Goal: Task Accomplishment & Management: Use online tool/utility

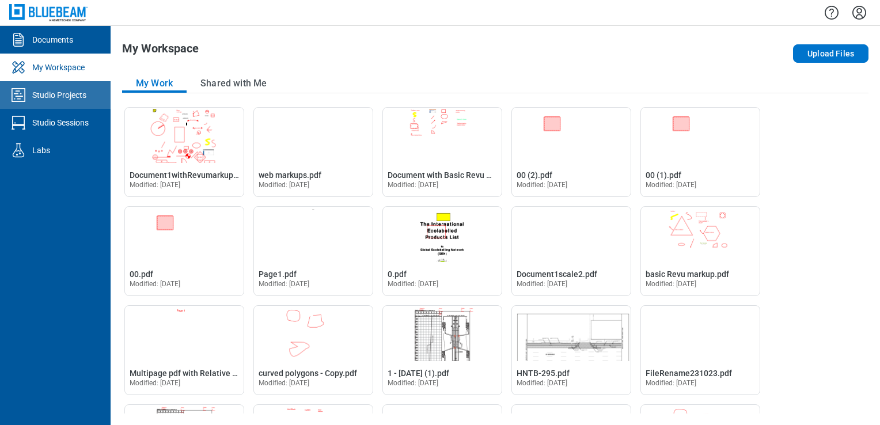
click at [63, 92] on div "Studio Projects" at bounding box center [59, 95] width 54 height 12
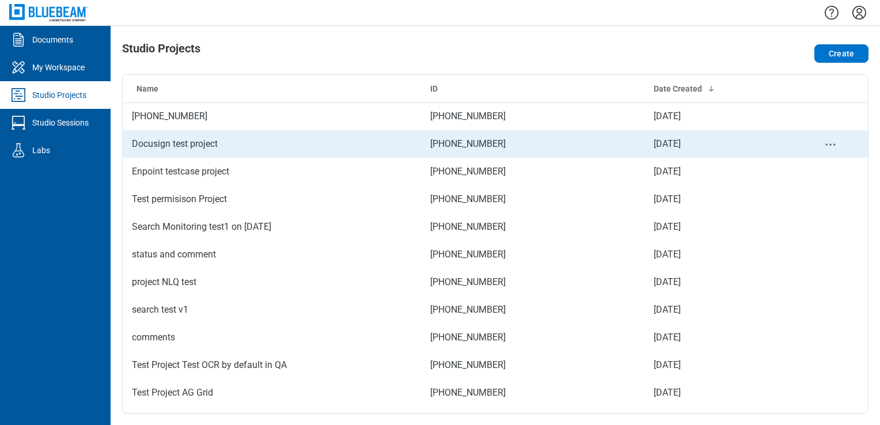
click at [165, 148] on td "Docusign test project" at bounding box center [272, 144] width 298 height 28
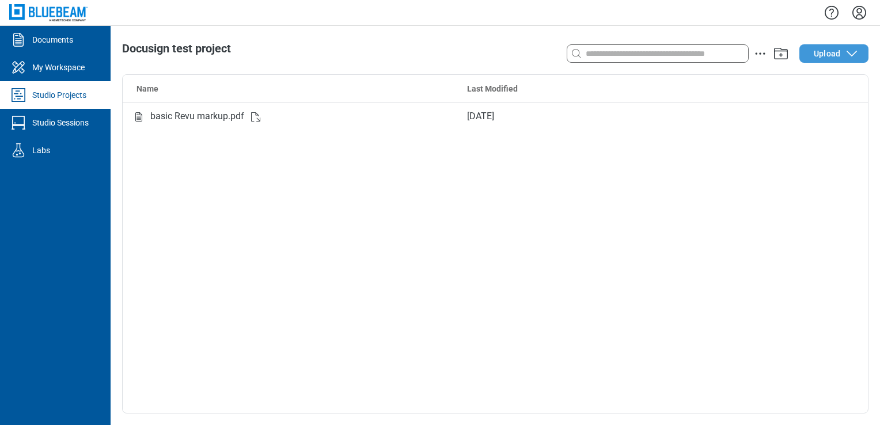
click at [847, 55] on icon "button" at bounding box center [852, 54] width 14 height 14
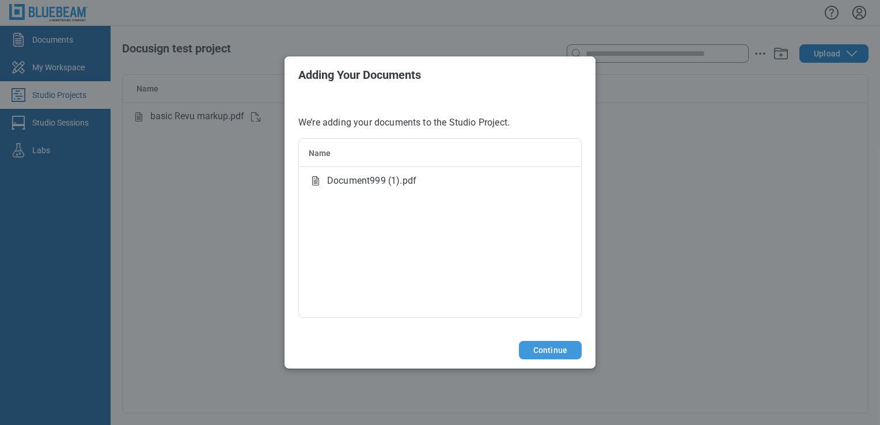
click at [550, 352] on button "Continue" at bounding box center [550, 350] width 63 height 18
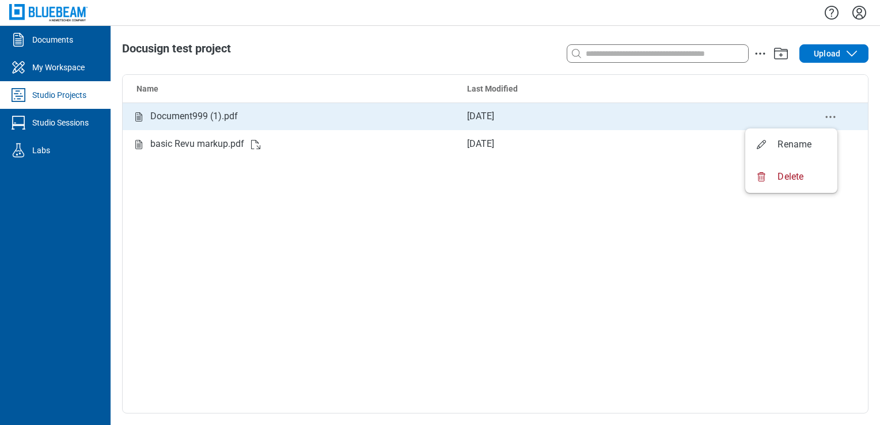
click at [835, 114] on icon "delete-context-menu" at bounding box center [831, 117] width 14 height 14
click at [182, 110] on div "Document999 (1).pdf" at bounding box center [194, 116] width 88 height 14
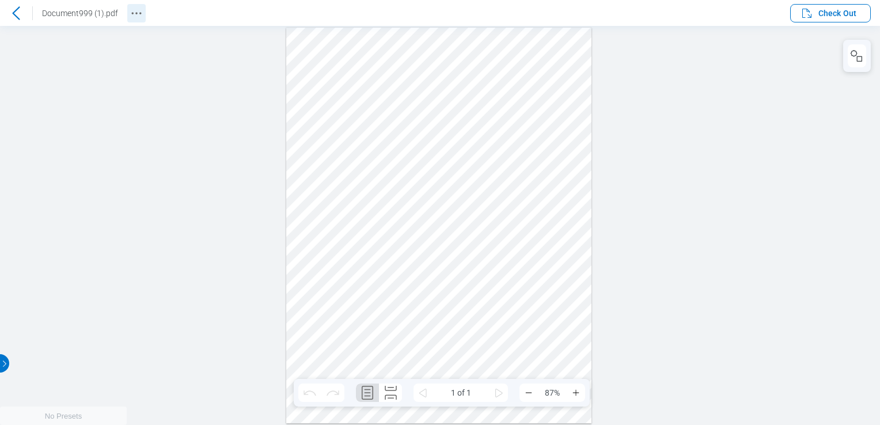
click at [136, 11] on icon "Revision History" at bounding box center [137, 13] width 14 height 14
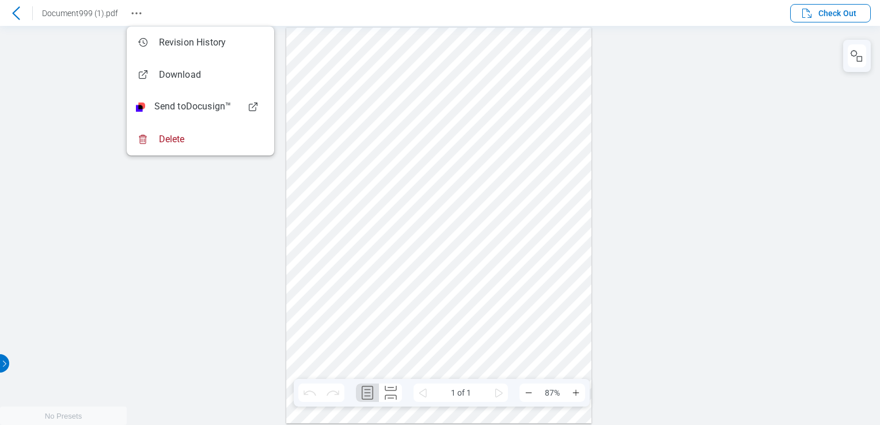
click at [82, 65] on div at bounding box center [440, 225] width 880 height 399
click at [167, 258] on div at bounding box center [440, 225] width 880 height 399
click at [35, 126] on div at bounding box center [440, 225] width 880 height 399
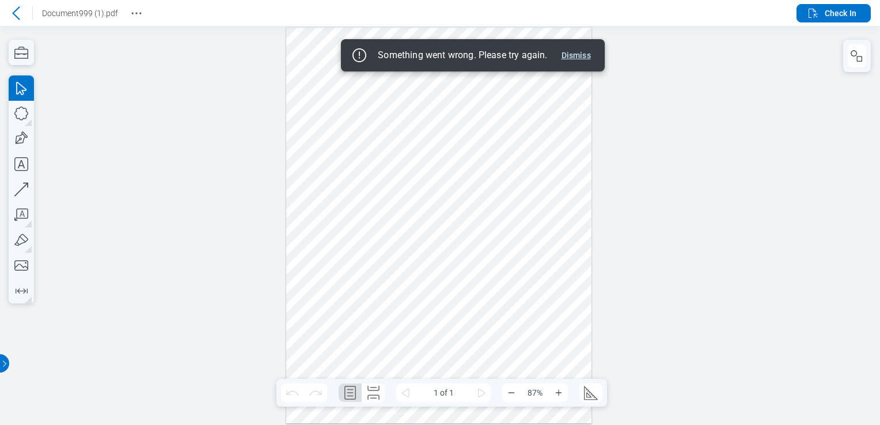
click at [580, 51] on button "Dismiss" at bounding box center [576, 55] width 39 height 14
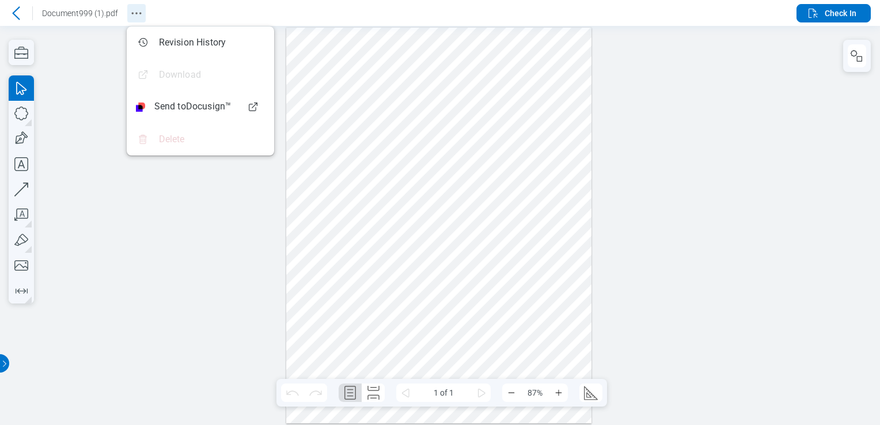
click at [133, 12] on icon "Revision History" at bounding box center [137, 13] width 14 height 14
click at [853, 17] on span "Check In" at bounding box center [841, 13] width 32 height 12
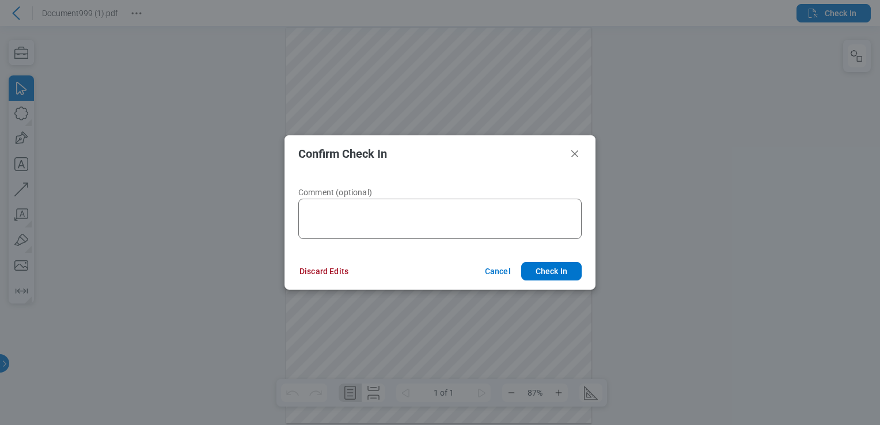
click at [312, 283] on footer "Discard Edits Cancel Check In" at bounding box center [440, 271] width 311 height 37
click at [317, 271] on button "Discard Edits" at bounding box center [324, 271] width 77 height 18
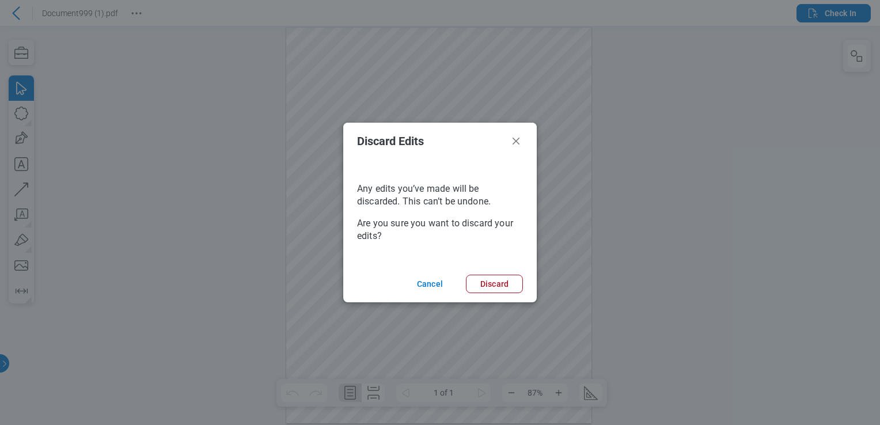
drag, startPoint x: 496, startPoint y: 286, endPoint x: 428, endPoint y: 157, distance: 146.2
click at [497, 286] on button "Discard" at bounding box center [494, 284] width 57 height 18
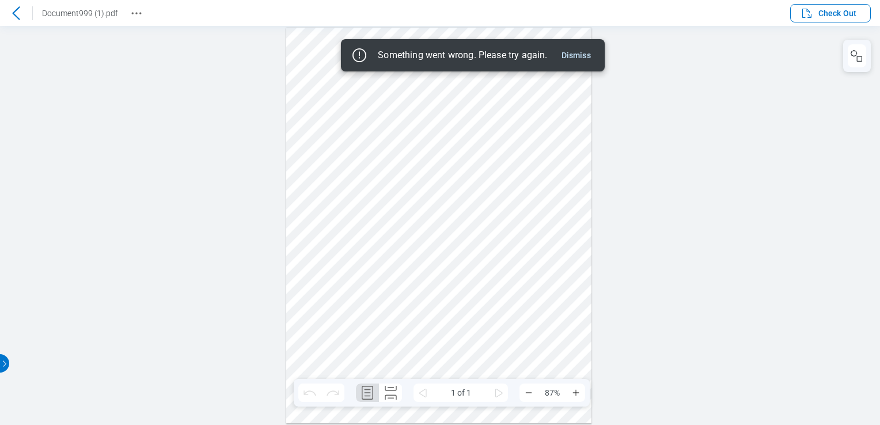
click at [22, 10] on icon at bounding box center [16, 13] width 14 height 14
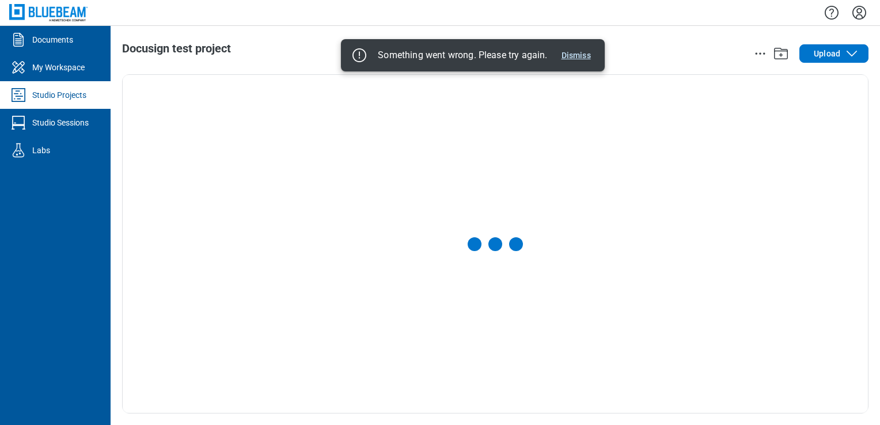
click at [570, 50] on button "Dismiss" at bounding box center [576, 55] width 39 height 14
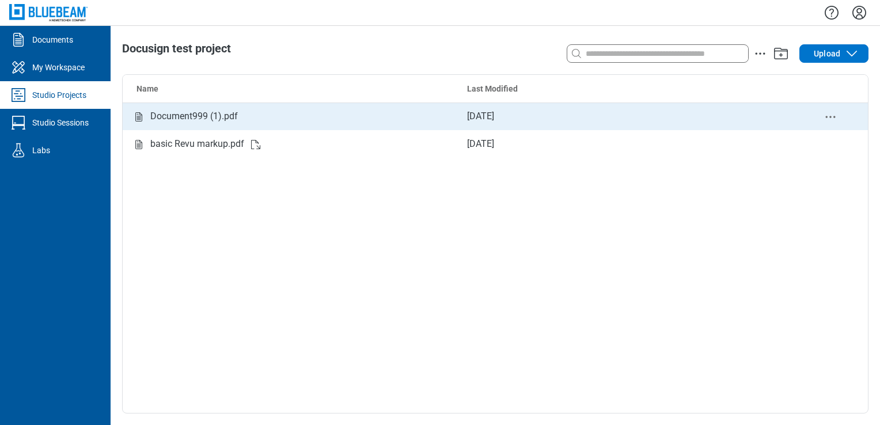
click at [834, 117] on icon "delete-context-menu" at bounding box center [831, 117] width 14 height 14
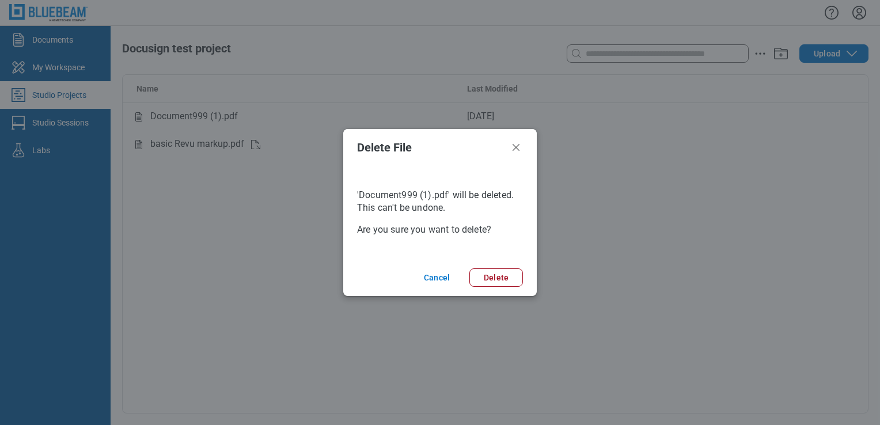
drag, startPoint x: 500, startPoint y: 277, endPoint x: 589, endPoint y: 198, distance: 119.2
click at [500, 275] on button "Delete" at bounding box center [497, 278] width 54 height 18
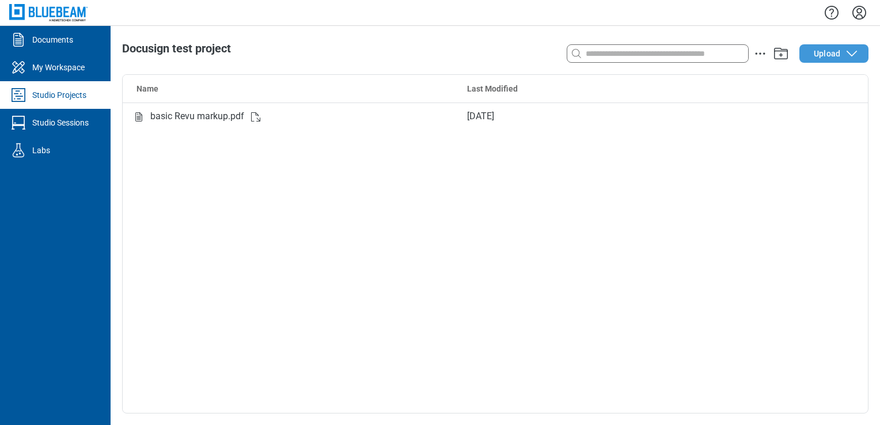
click at [831, 56] on span "Upload" at bounding box center [827, 54] width 27 height 12
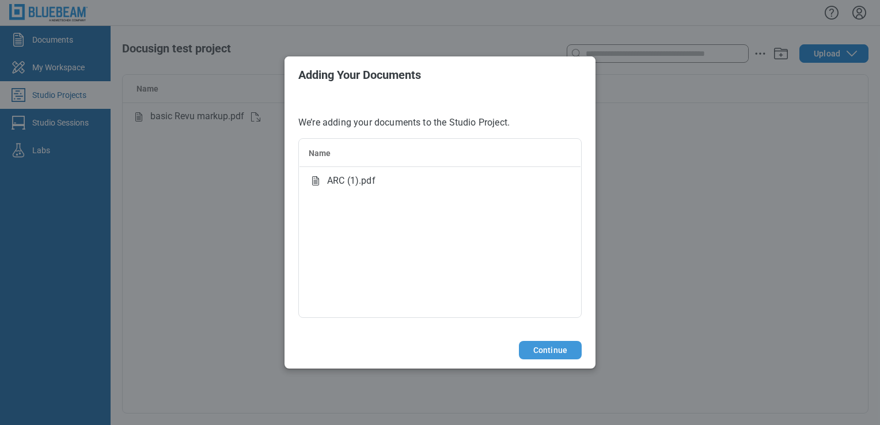
click at [532, 349] on button "Continue" at bounding box center [550, 350] width 63 height 18
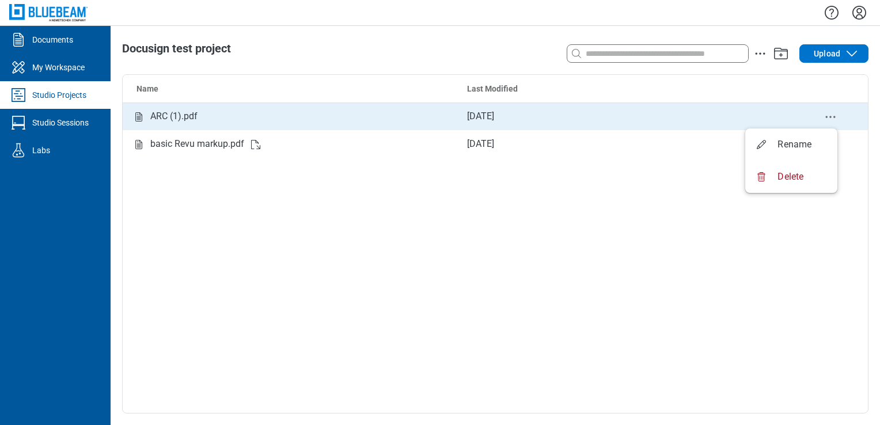
click at [830, 117] on circle "delete-context-menu" at bounding box center [831, 117] width 2 height 2
click at [361, 109] on div "ARC (1).pdf" at bounding box center [290, 116] width 317 height 14
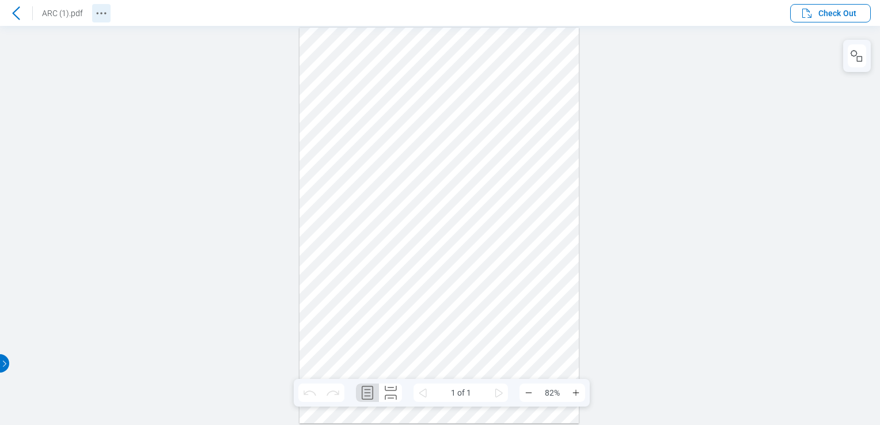
click at [104, 12] on icon "Revision History" at bounding box center [101, 13] width 14 height 14
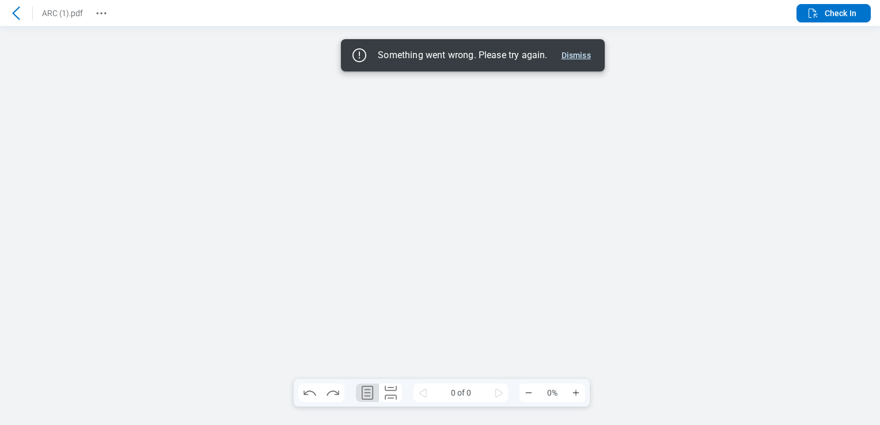
click at [579, 52] on button "Dismiss" at bounding box center [576, 55] width 39 height 14
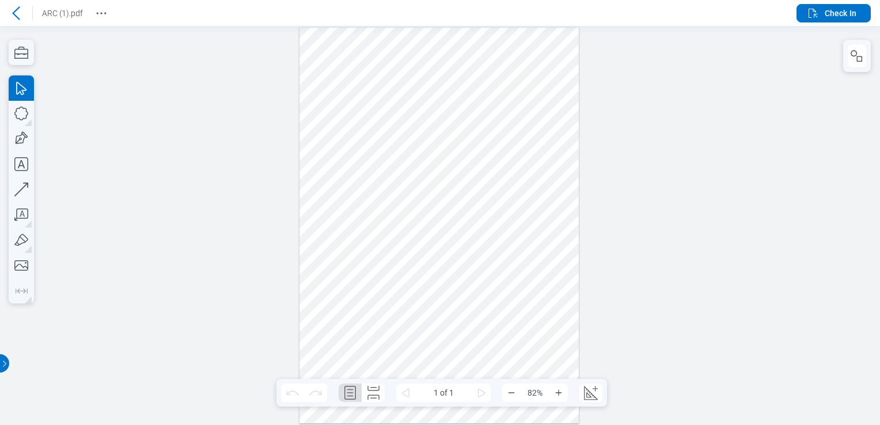
click at [21, 9] on icon at bounding box center [16, 13] width 14 height 14
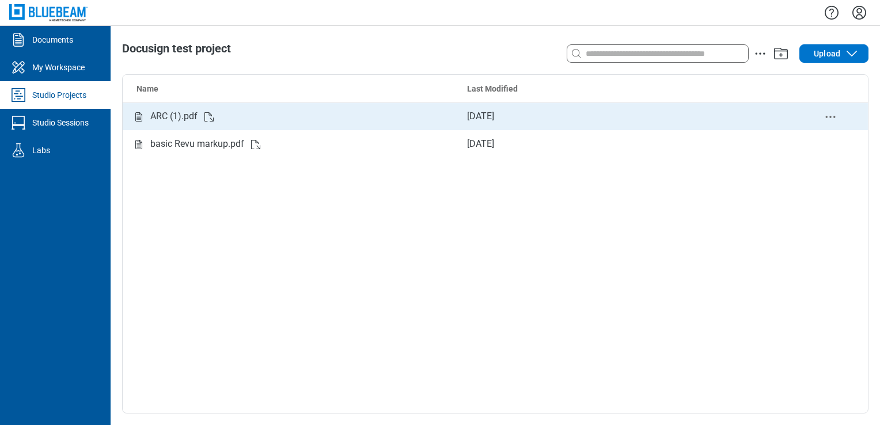
click at [839, 114] on div "Studio items table" at bounding box center [831, 116] width 56 height 14
click at [833, 116] on icon "delete-context-menu" at bounding box center [831, 117] width 14 height 14
click at [214, 114] on icon "Studio items table" at bounding box center [209, 117] width 14 height 14
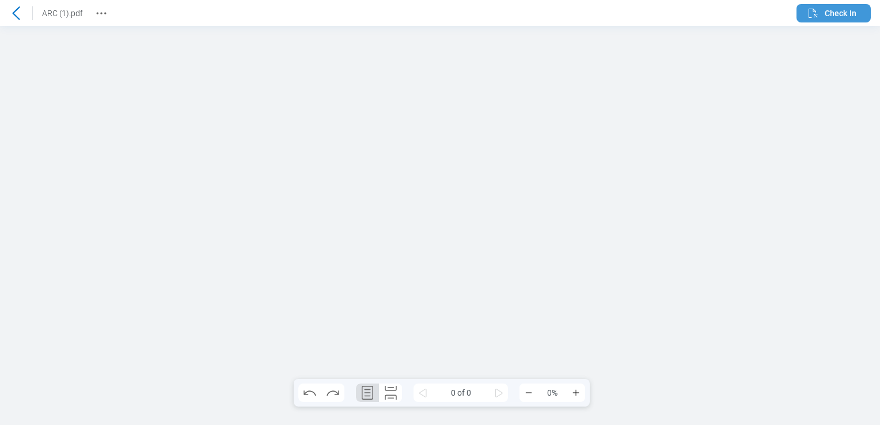
click at [846, 8] on span "Check In" at bounding box center [841, 13] width 32 height 12
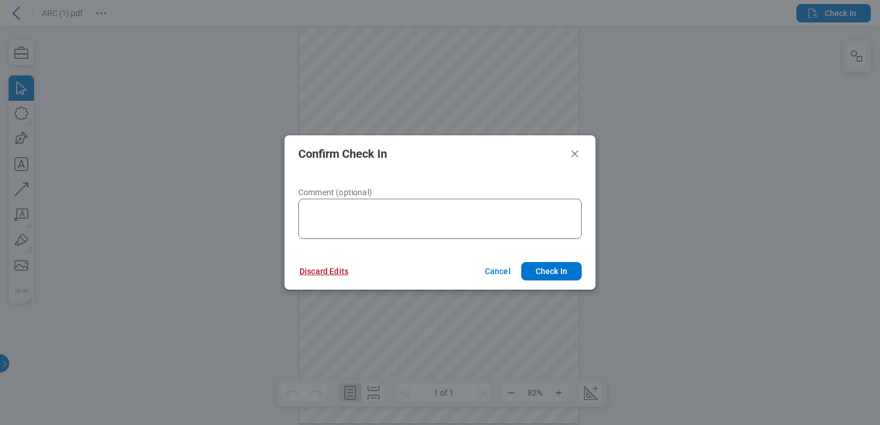
click at [312, 269] on button "Discard Edits" at bounding box center [324, 271] width 77 height 18
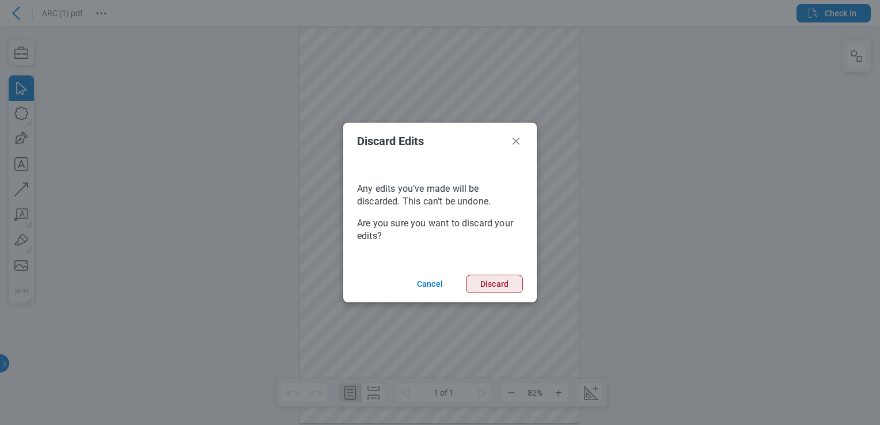
click at [489, 286] on button "Discard" at bounding box center [494, 284] width 57 height 18
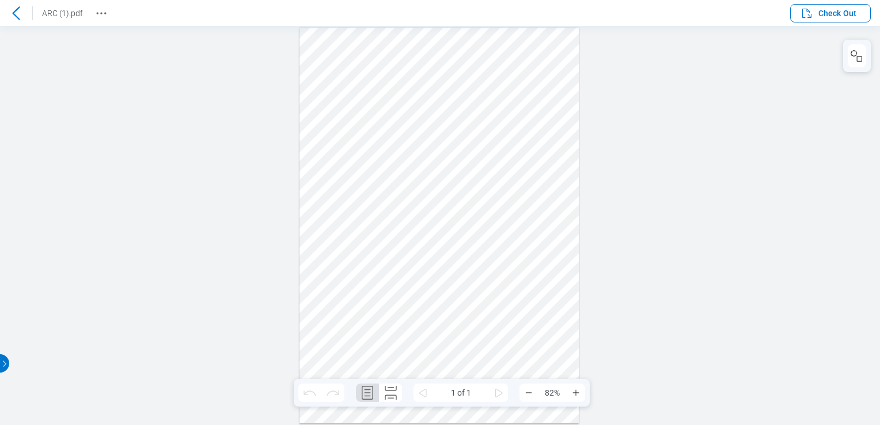
click at [21, 13] on icon at bounding box center [16, 13] width 14 height 14
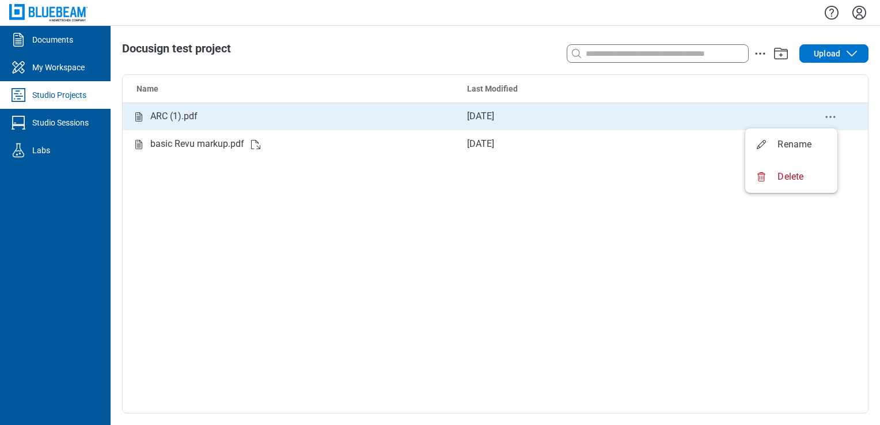
click at [830, 114] on icon "delete-context-menu" at bounding box center [831, 117] width 14 height 14
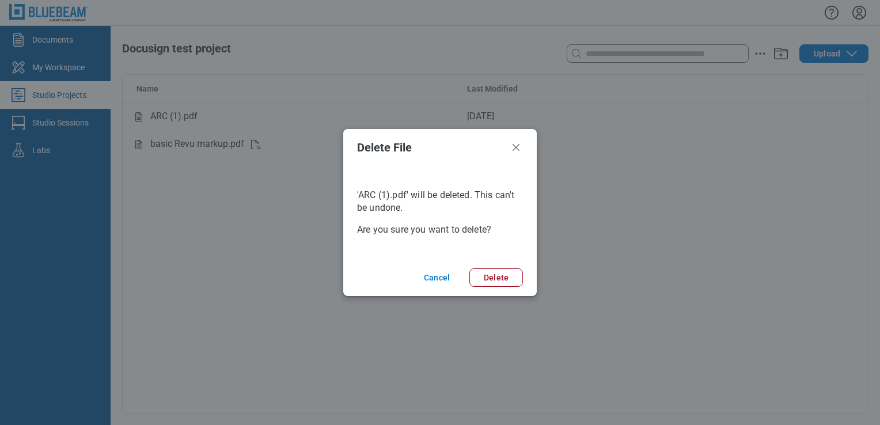
click at [491, 292] on footer "Cancel Delete" at bounding box center [440, 277] width 194 height 37
click at [502, 271] on button "Delete" at bounding box center [497, 278] width 54 height 18
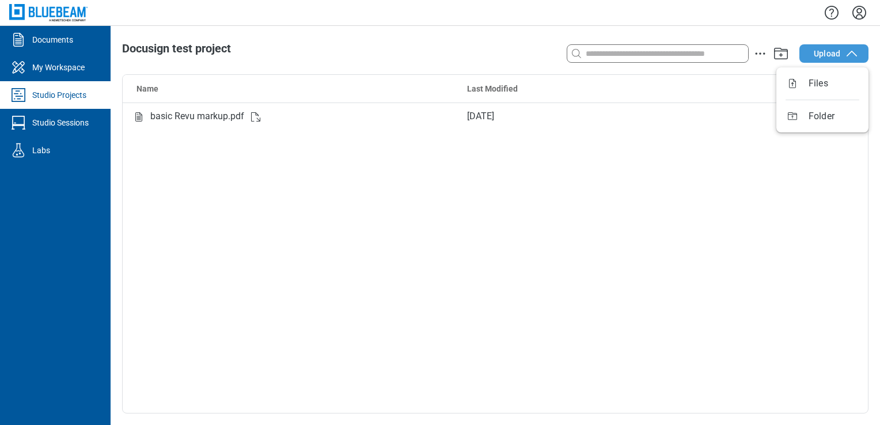
click at [849, 55] on icon "button" at bounding box center [852, 54] width 14 height 14
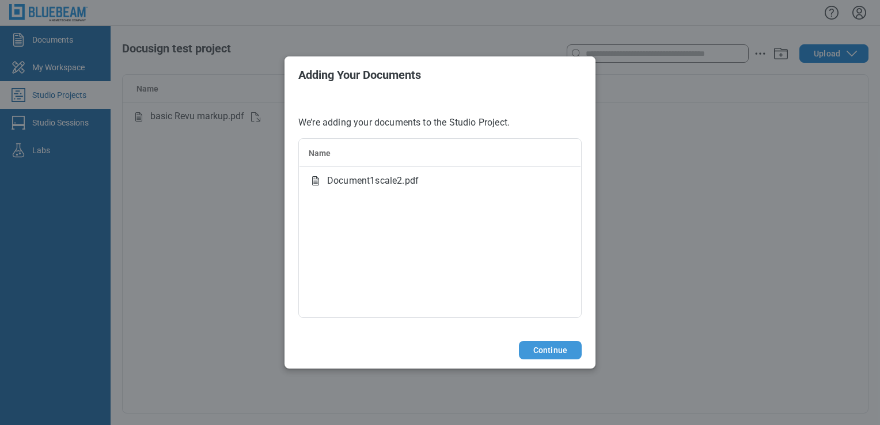
click at [553, 345] on button "Continue" at bounding box center [550, 350] width 63 height 18
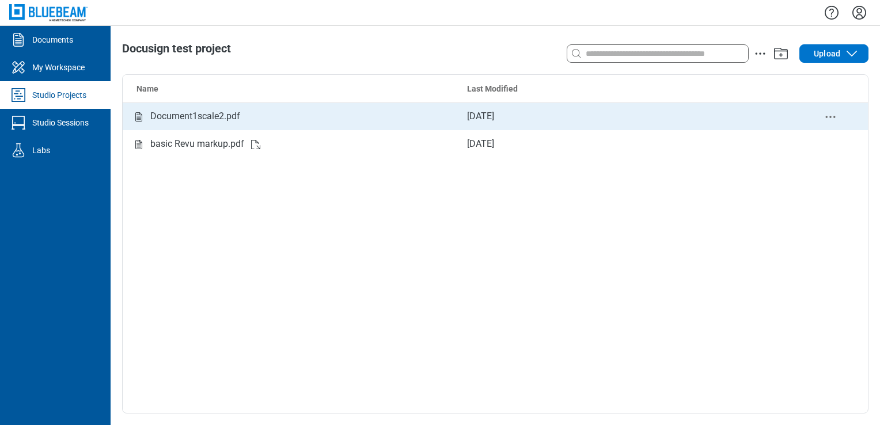
click at [827, 115] on icon "delete-context-menu" at bounding box center [831, 117] width 14 height 14
click at [239, 108] on td "Document1scale2.pdf" at bounding box center [290, 117] width 335 height 28
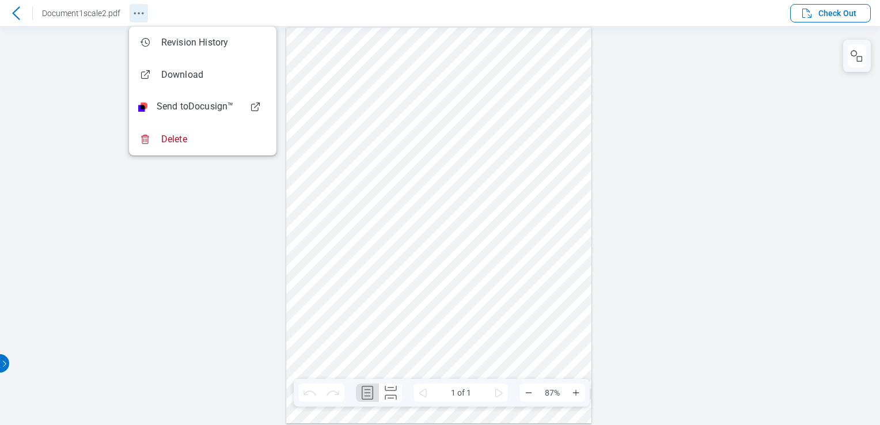
click at [138, 17] on icon "Revision History" at bounding box center [139, 13] width 14 height 14
click at [89, 86] on div at bounding box center [440, 225] width 880 height 399
click at [145, 215] on div at bounding box center [440, 225] width 880 height 399
click at [69, 80] on div at bounding box center [440, 225] width 880 height 399
click at [141, 16] on icon "Revision History" at bounding box center [139, 13] width 14 height 14
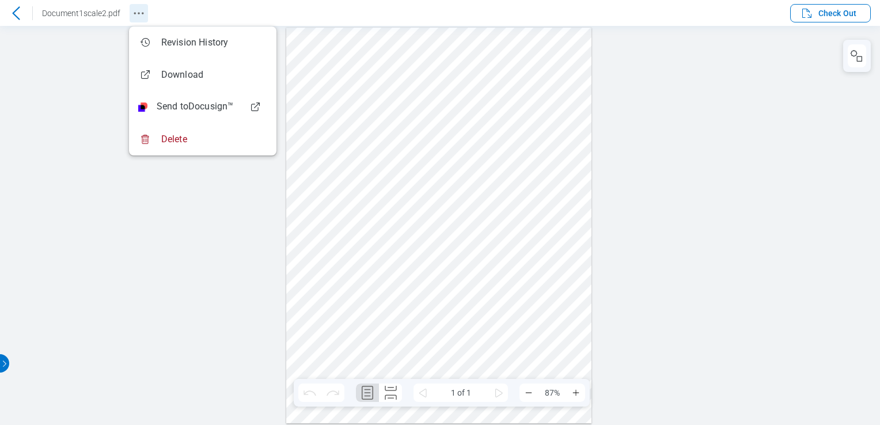
click at [141, 16] on icon "Revision History" at bounding box center [139, 13] width 14 height 14
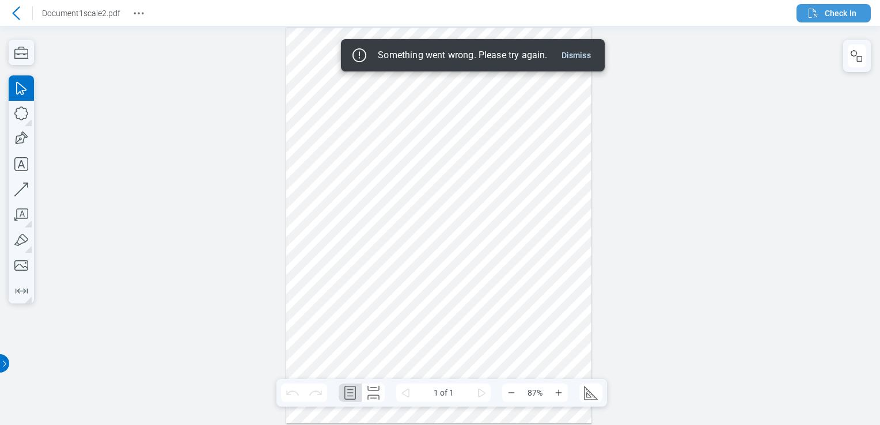
click at [814, 9] on icon "button" at bounding box center [814, 13] width 14 height 14
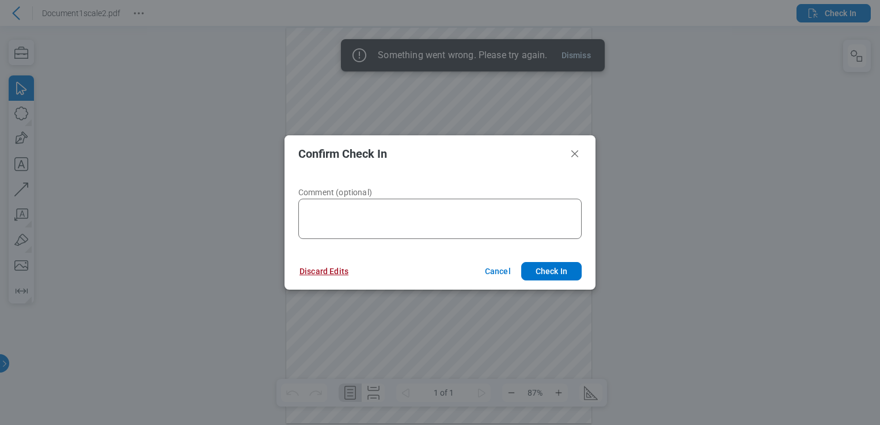
click at [880, 201] on button "Discard Edits" at bounding box center [884, 197] width 7 height 7
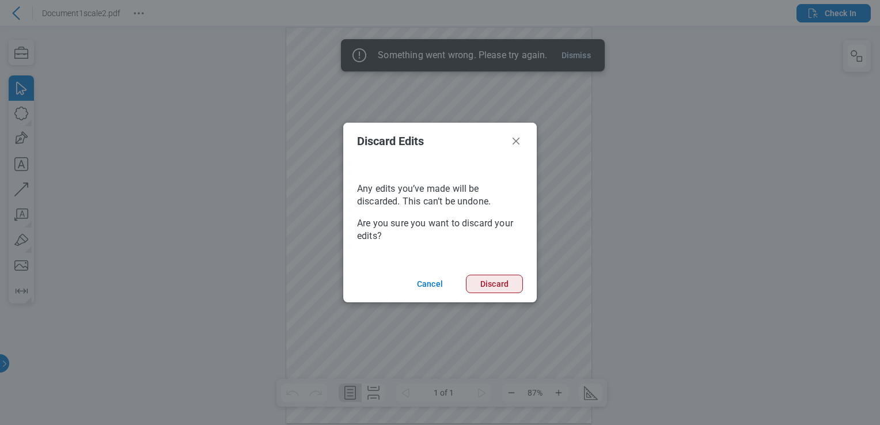
click at [497, 285] on button "Discard" at bounding box center [494, 284] width 57 height 18
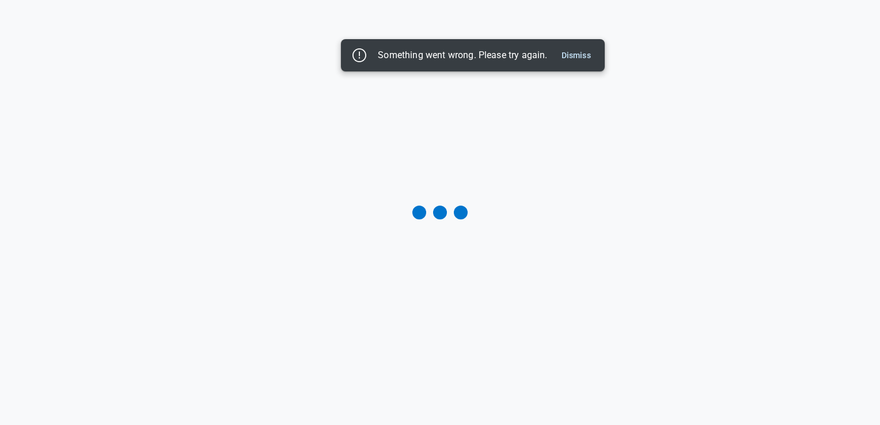
click at [579, 55] on button "Dismiss" at bounding box center [576, 55] width 39 height 14
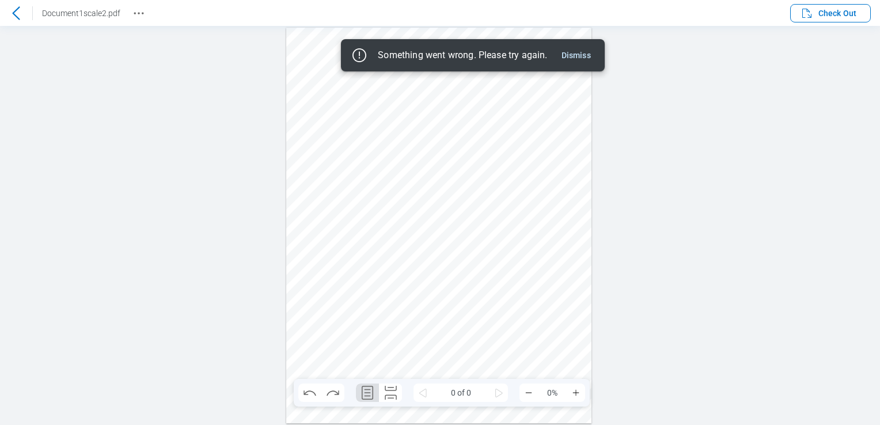
drag, startPoint x: 577, startPoint y: 56, endPoint x: 258, endPoint y: 10, distance: 323.1
click at [576, 55] on button "Dismiss" at bounding box center [576, 55] width 39 height 14
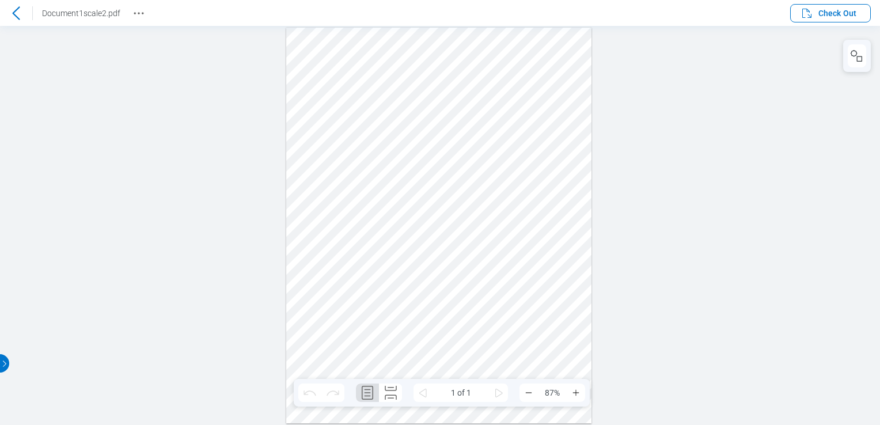
click at [13, 9] on icon at bounding box center [16, 13] width 14 height 14
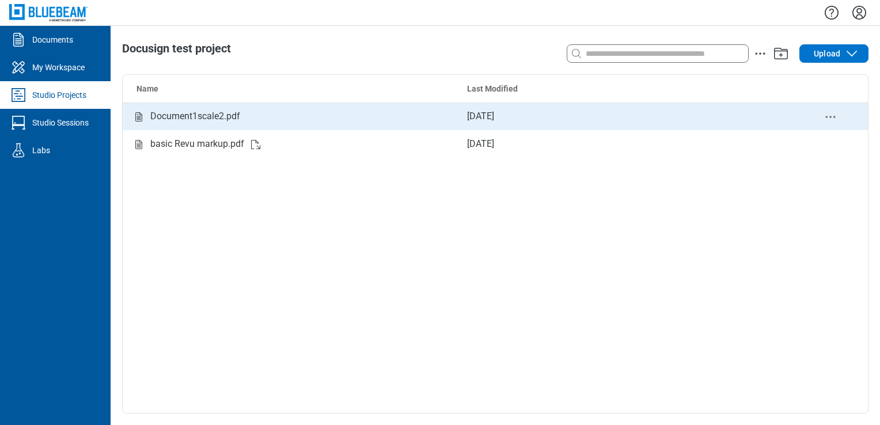
click at [211, 122] on div "Document1scale2.pdf" at bounding box center [195, 116] width 90 height 14
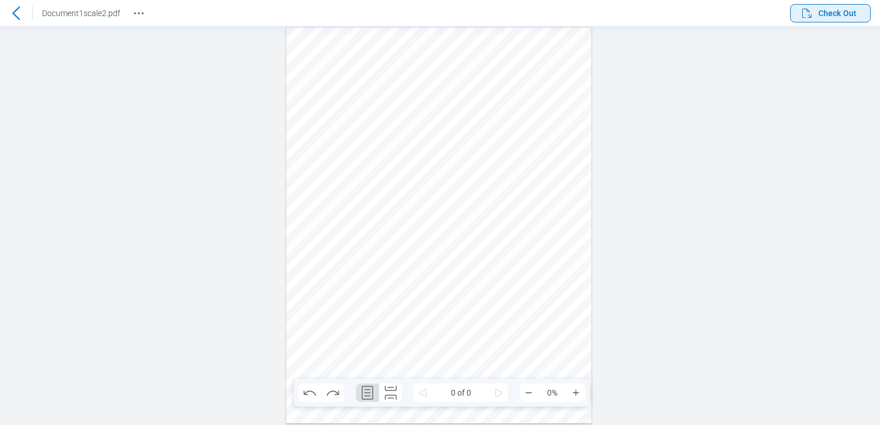
click at [817, 21] on button "Check Out" at bounding box center [831, 13] width 81 height 18
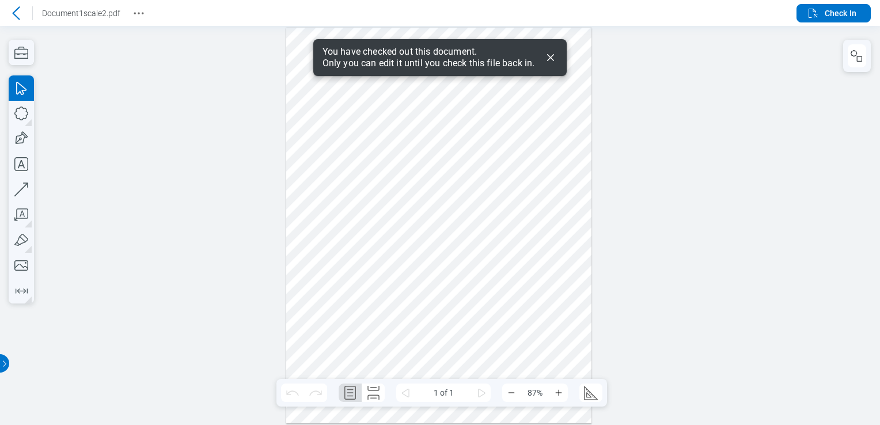
click at [552, 54] on icon "Dismiss" at bounding box center [551, 58] width 14 height 14
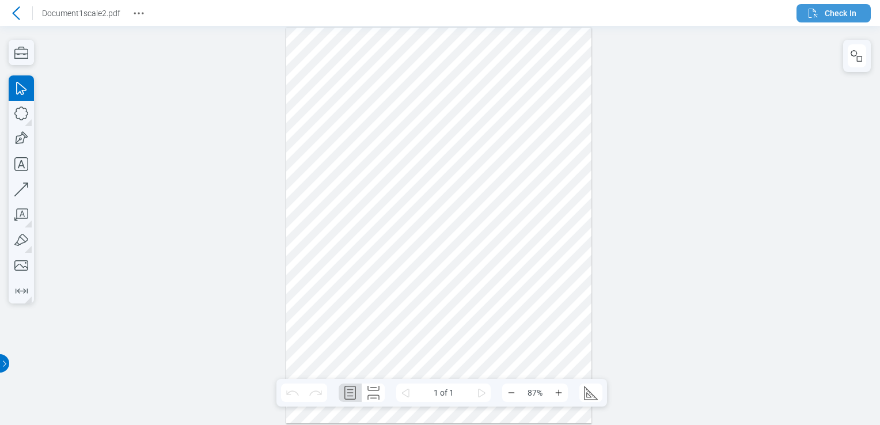
click at [819, 12] on icon "button" at bounding box center [814, 13] width 14 height 14
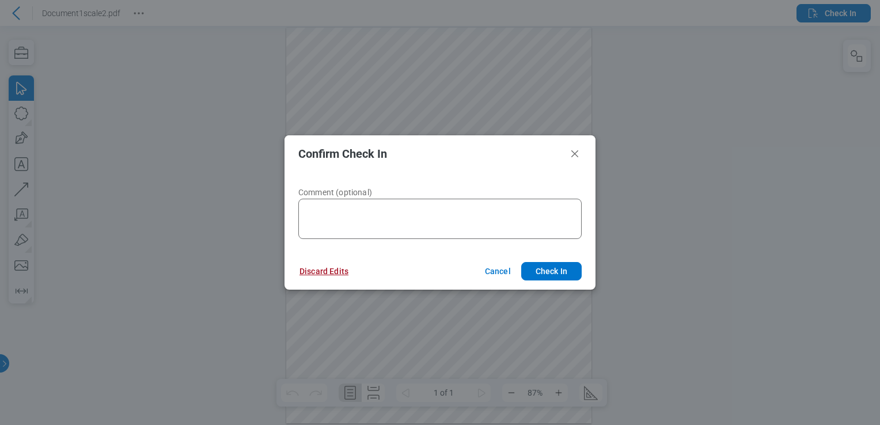
click at [322, 274] on button "Discard Edits" at bounding box center [324, 271] width 77 height 18
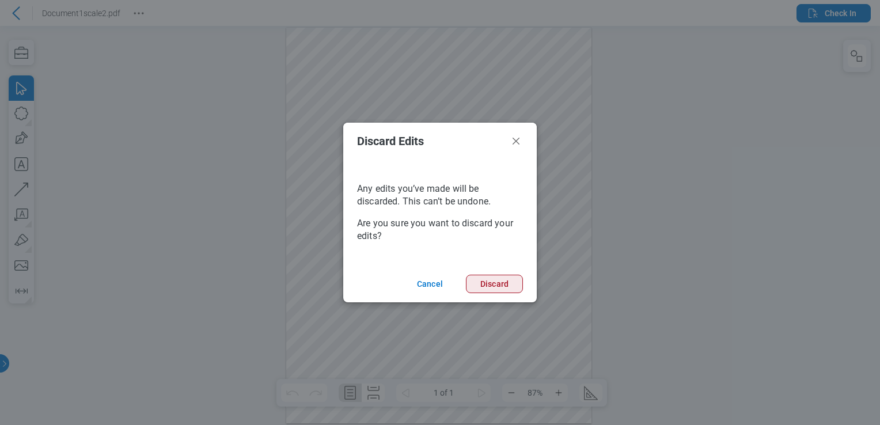
click at [514, 282] on button "Discard" at bounding box center [494, 284] width 57 height 18
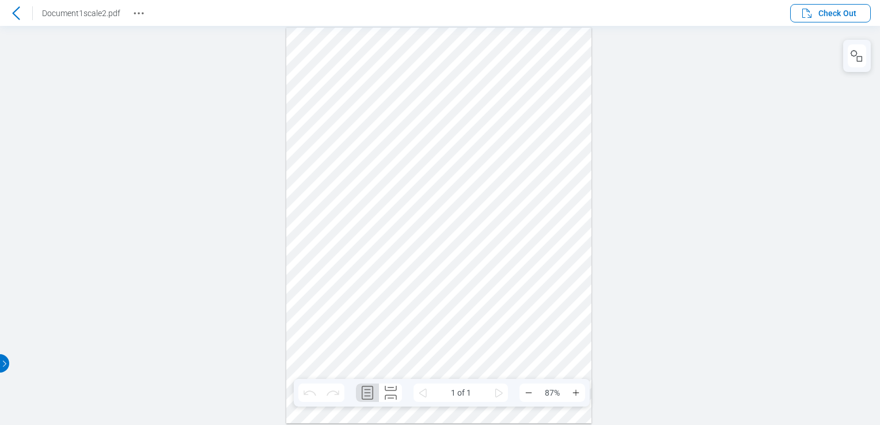
click at [10, 11] on icon at bounding box center [16, 13] width 14 height 14
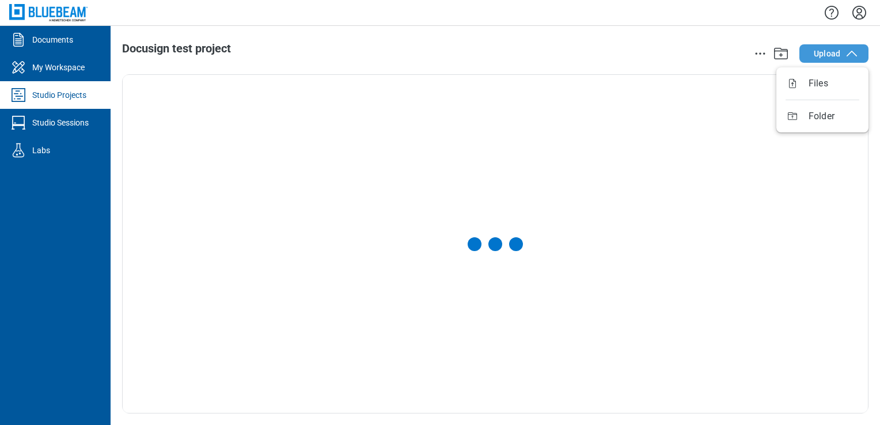
click at [818, 52] on span "Upload" at bounding box center [827, 54] width 27 height 12
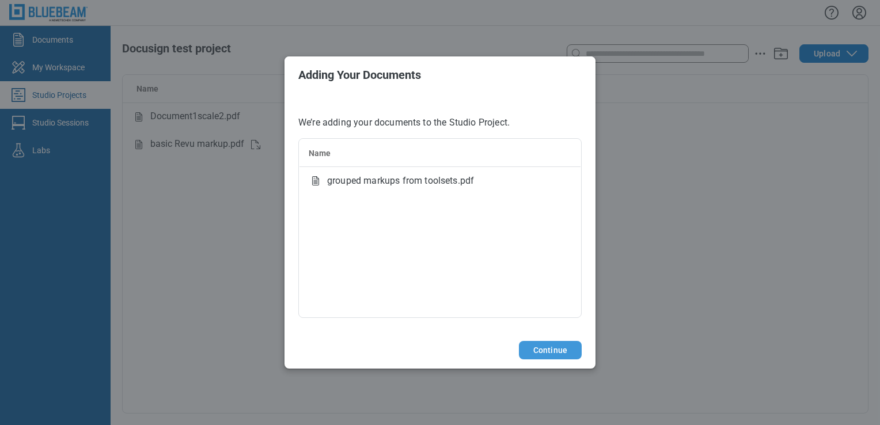
click at [550, 342] on button "Continue" at bounding box center [550, 350] width 63 height 18
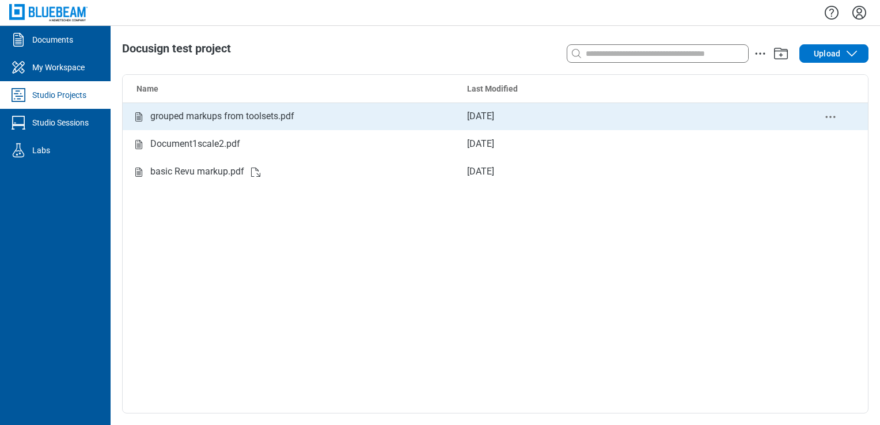
click at [271, 109] on div "grouped markups from toolsets.pdf" at bounding box center [222, 116] width 144 height 14
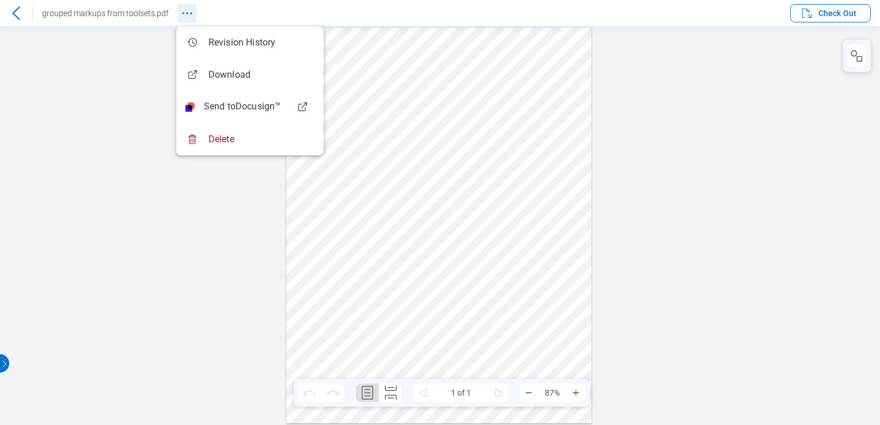
click at [178, 10] on button "Revision History" at bounding box center [187, 13] width 18 height 18
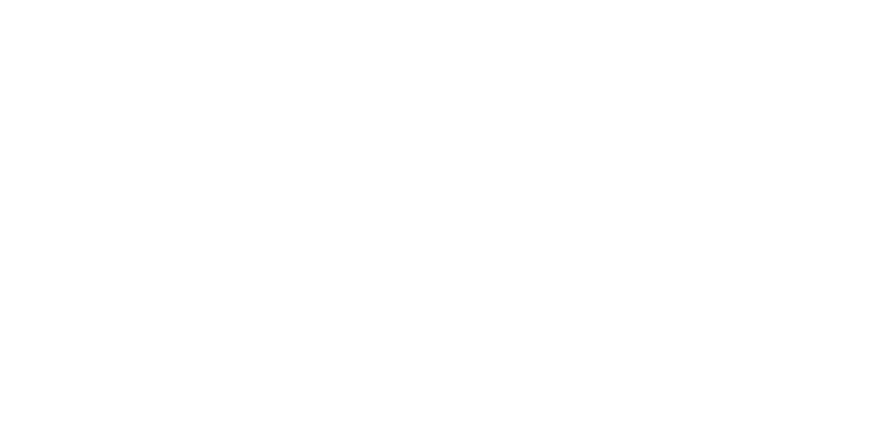
click at [282, 43] on html at bounding box center [440, 212] width 880 height 425
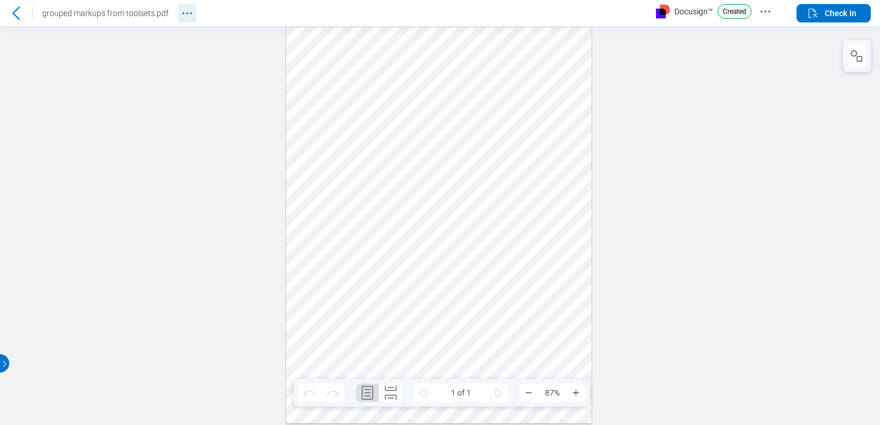
click at [188, 13] on icon "Revision History" at bounding box center [187, 13] width 14 height 14
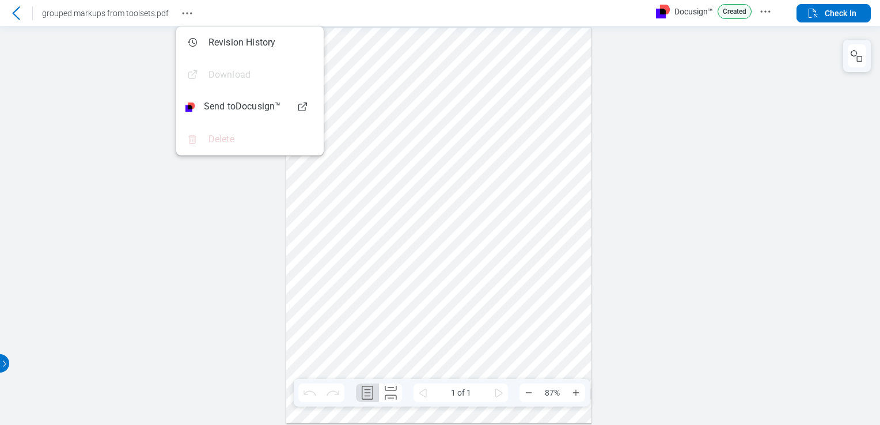
drag, startPoint x: 706, startPoint y: 84, endPoint x: 758, endPoint y: 36, distance: 70.2
click at [706, 84] on div at bounding box center [440, 225] width 880 height 399
click at [766, 9] on icon "Docusign Menu" at bounding box center [766, 12] width 14 height 14
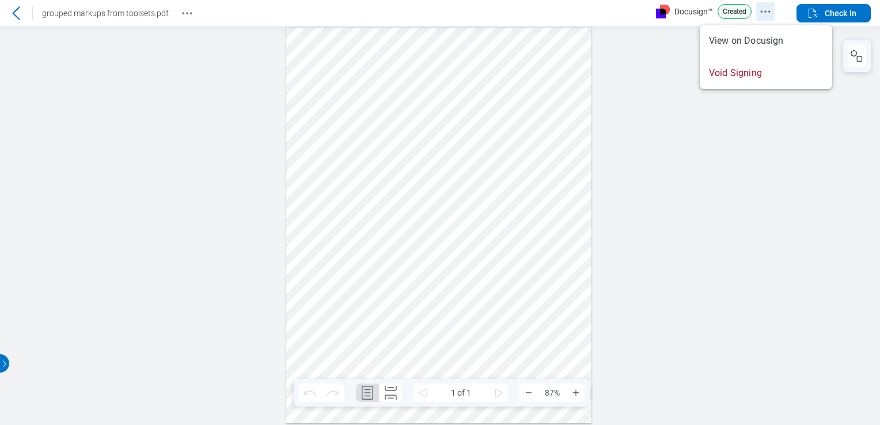
click at [766, 8] on icon "Docusign Menu" at bounding box center [766, 12] width 14 height 14
